Goal: Complete application form

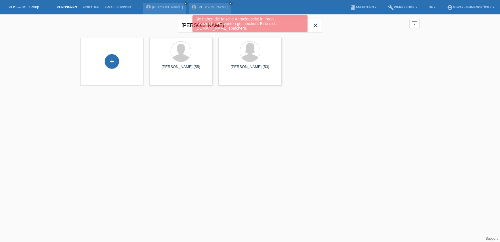
click at [316, 28] on div "Sie haben die falsche Anmeldeseite in Ihren Lesezeichen/Favoriten gespeichert. …" at bounding box center [250, 24] width 300 height 18
click at [113, 64] on div "+" at bounding box center [112, 61] width 14 height 14
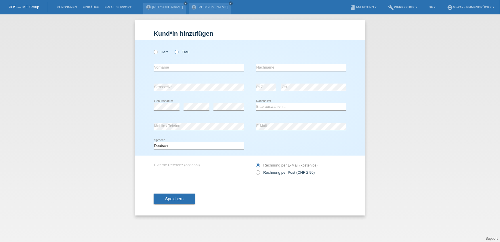
click at [174, 49] on icon at bounding box center [174, 49] width 0 height 0
click at [177, 53] on input "Frau" at bounding box center [177, 52] width 4 height 4
radio input "true"
click at [174, 71] on div "error Vorname" at bounding box center [199, 68] width 91 height 20
click at [178, 66] on input "text" at bounding box center [199, 67] width 91 height 7
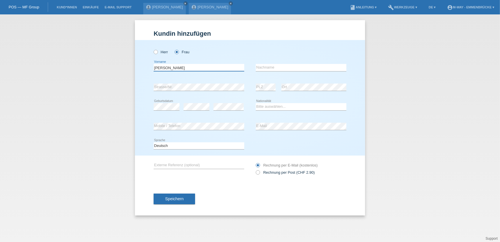
type input "Maria Daniel"
type input "Burgan-Pinsello"
select select "CH"
click at [184, 68] on input "Maria Daniel" at bounding box center [199, 67] width 91 height 7
type input "Maria Daniela"
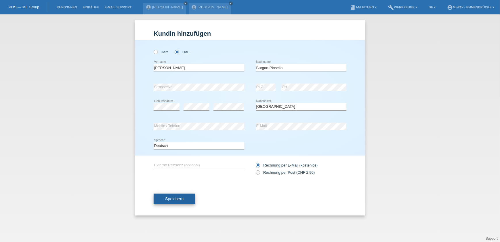
click at [179, 199] on span "Speichern" at bounding box center [174, 198] width 18 height 5
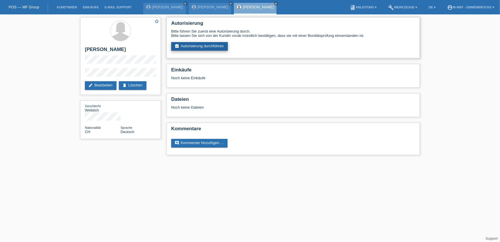
click at [209, 45] on link "assignment_turned_in Autorisierung durchführen" at bounding box center [199, 46] width 57 height 9
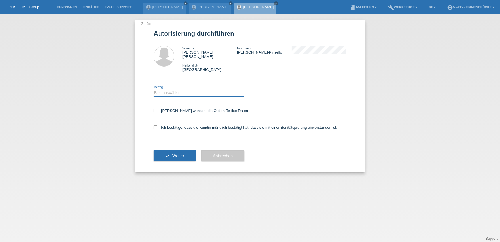
click at [161, 89] on select "Bitte auswählen CHF 1.00 - CHF 499.00 CHF 500.00 - CHF 1'999.00 CHF 2'000.00 - …" at bounding box center [199, 92] width 91 height 7
select select "3"
click at [154, 89] on select "Bitte auswählen CHF 1.00 - CHF 499.00 CHF 500.00 - CHF 1'999.00 CHF 2'000.00 - …" at bounding box center [199, 92] width 91 height 7
click at [155, 108] on icon at bounding box center [156, 110] width 4 height 4
click at [155, 108] on input "Kundin wünscht die Option für fixe Raten" at bounding box center [156, 110] width 4 height 4
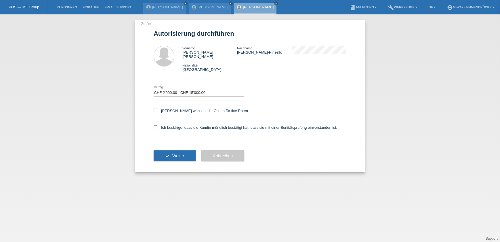
checkbox input "true"
click at [155, 125] on icon at bounding box center [156, 127] width 4 height 4
click at [155, 125] on input "Ich bestätige, dass die Kundin mündlich bestätigt hat, dass sie mit einer Bonit…" at bounding box center [156, 127] width 4 height 4
checkbox input "true"
click at [175, 153] on span "Weiter" at bounding box center [178, 155] width 12 height 5
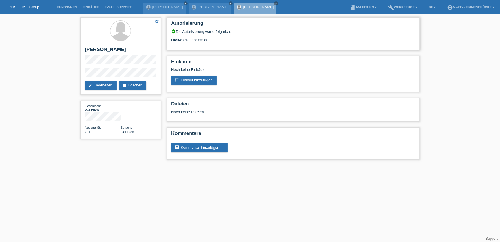
drag, startPoint x: 192, startPoint y: 39, endPoint x: 207, endPoint y: 40, distance: 15.9
click at [207, 40] on div "Limite: CHF 13'000.00" at bounding box center [293, 38] width 244 height 9
click at [28, 7] on link "POS — MF Group" at bounding box center [24, 7] width 30 height 4
